Goal: Communication & Community: Answer question/provide support

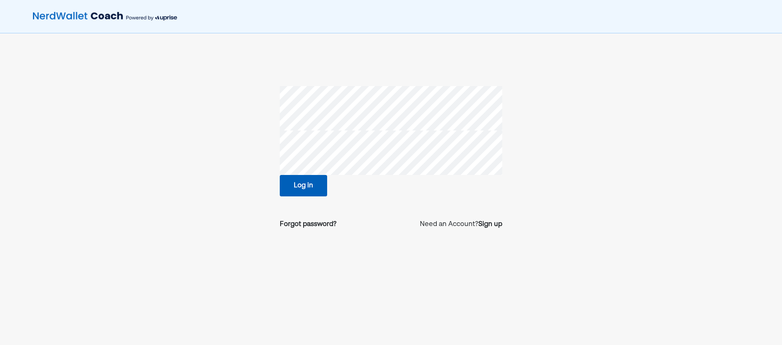
click at [291, 184] on button "Log in" at bounding box center [303, 185] width 47 height 21
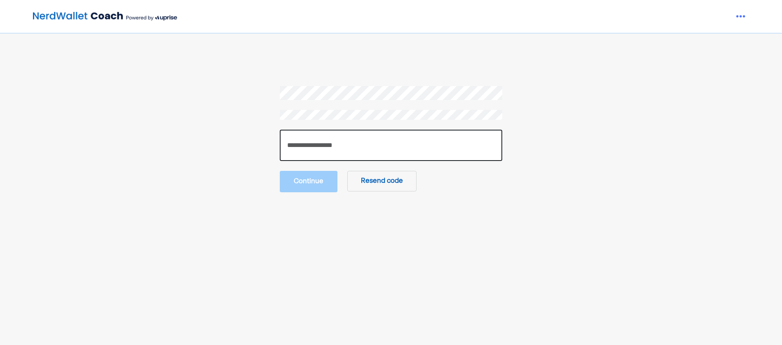
click at [342, 148] on input "number" at bounding box center [391, 145] width 222 height 31
type input "******"
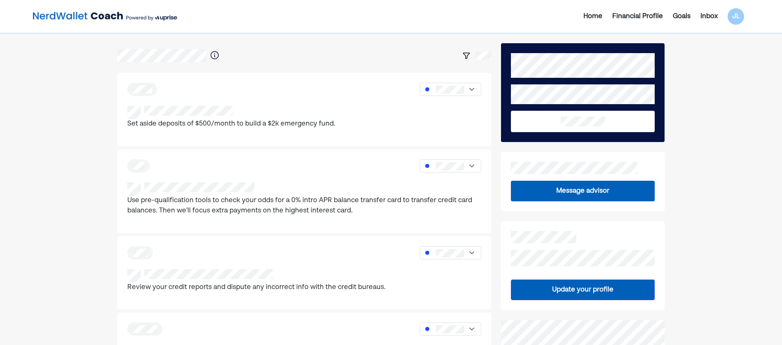
click at [709, 16] on div "Inbox" at bounding box center [708, 17] width 17 height 10
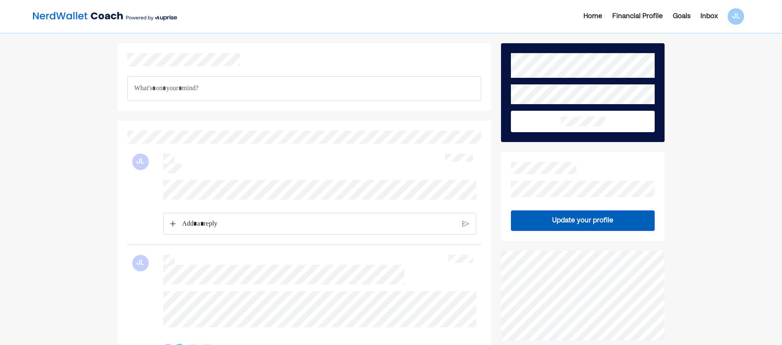
click at [80, 11] on img at bounding box center [105, 16] width 144 height 16
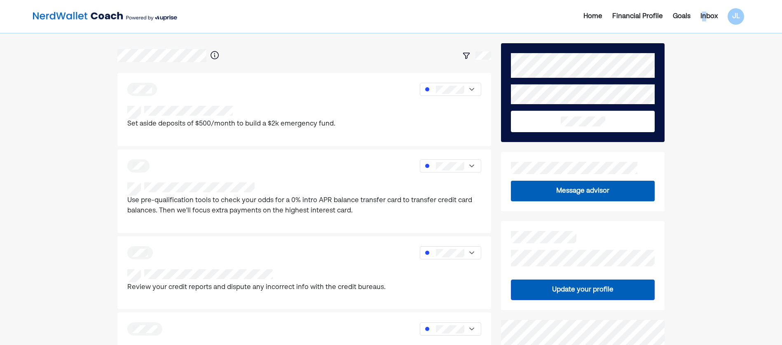
click at [705, 15] on div "Inbox" at bounding box center [708, 17] width 17 height 10
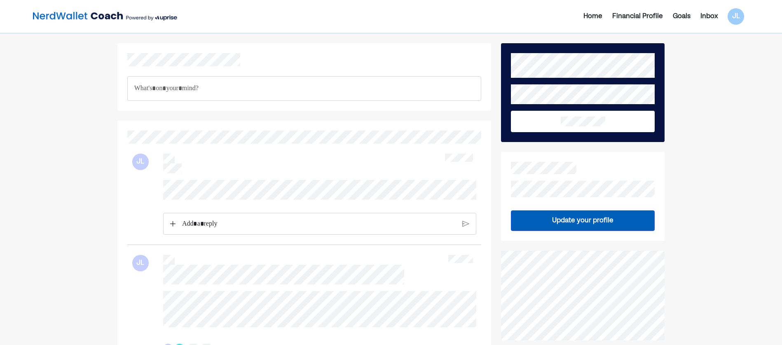
click at [184, 93] on p "Rich Text Editor. Editing area: main" at bounding box center [304, 88] width 340 height 11
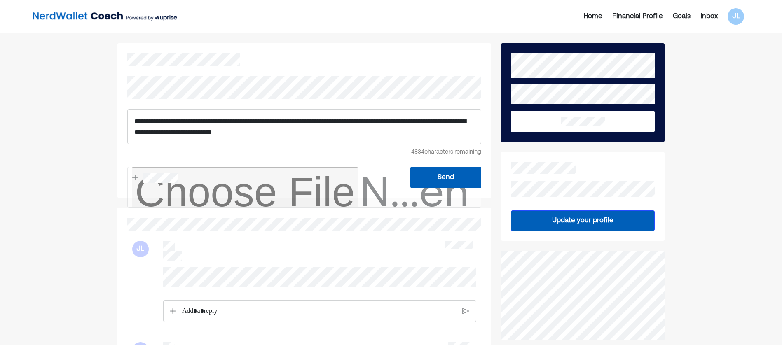
click at [319, 135] on p "**********" at bounding box center [304, 126] width 340 height 21
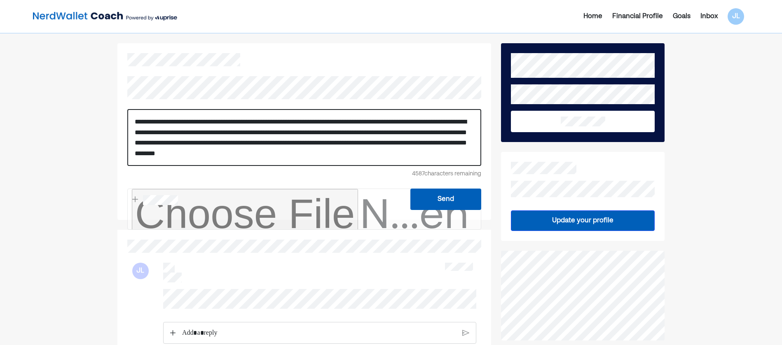
click at [441, 208] on button "Send" at bounding box center [445, 199] width 71 height 21
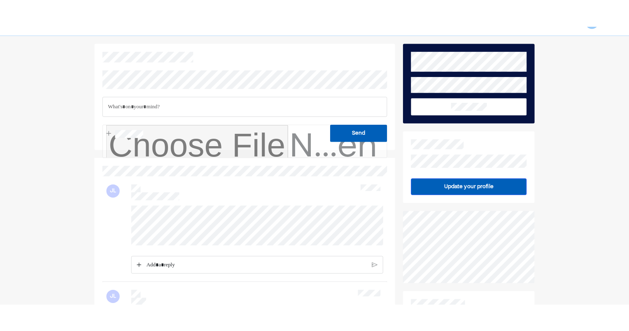
scroll to position [41, 0]
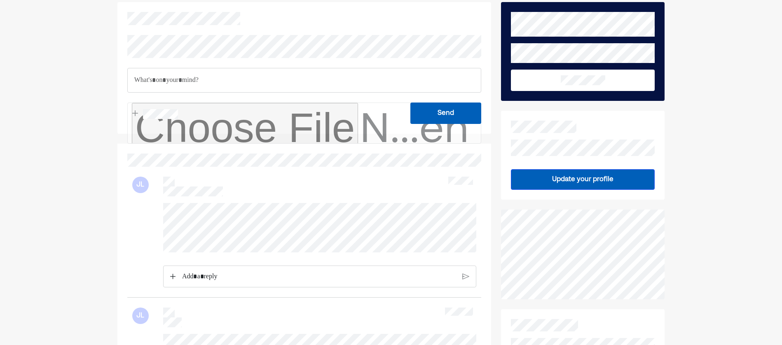
click at [154, 205] on div at bounding box center [304, 245] width 344 height 85
drag, startPoint x: 154, startPoint y: 205, endPoint x: 148, endPoint y: 223, distance: 18.6
click at [148, 223] on div at bounding box center [304, 245] width 344 height 85
click at [285, 248] on div at bounding box center [304, 245] width 344 height 85
drag, startPoint x: 155, startPoint y: 208, endPoint x: 263, endPoint y: 258, distance: 119.2
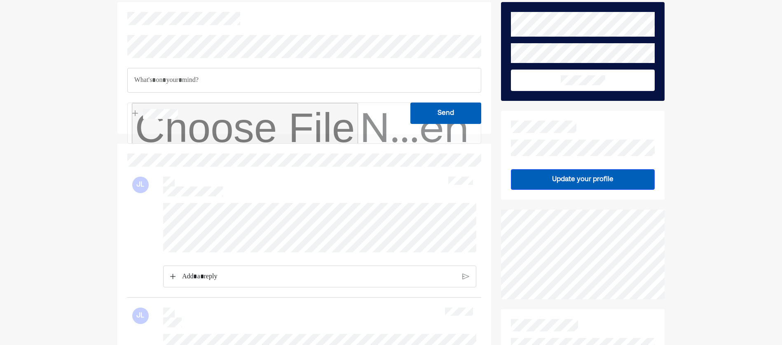
click at [266, 261] on div at bounding box center [304, 245] width 344 height 85
click at [139, 202] on div "JL" at bounding box center [304, 232] width 354 height 131
drag, startPoint x: 139, startPoint y: 202, endPoint x: 139, endPoint y: 214, distance: 11.9
click at [139, 214] on div at bounding box center [304, 245] width 344 height 85
click at [262, 248] on div at bounding box center [304, 245] width 344 height 85
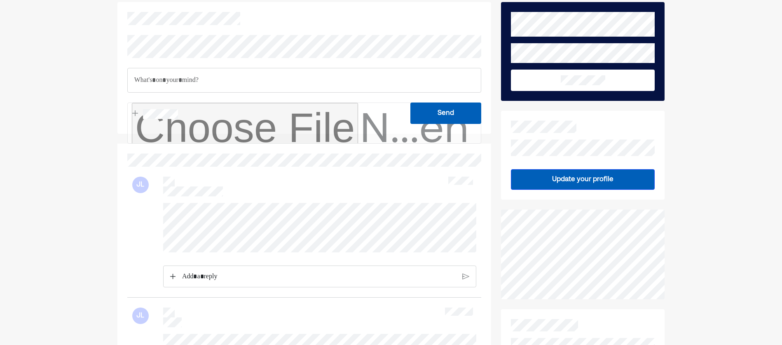
drag, startPoint x: 142, startPoint y: 209, endPoint x: 151, endPoint y: 201, distance: 12.5
click at [151, 201] on div "JL" at bounding box center [304, 232] width 354 height 131
click at [275, 248] on div at bounding box center [304, 245] width 344 height 85
drag, startPoint x: 154, startPoint y: 205, endPoint x: 152, endPoint y: 193, distance: 13.1
click at [152, 193] on div "JL" at bounding box center [304, 232] width 354 height 131
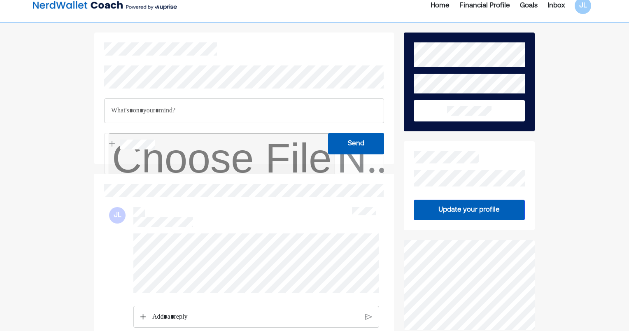
scroll to position [0, 0]
